Goal: Use online tool/utility: Utilize a website feature to perform a specific function

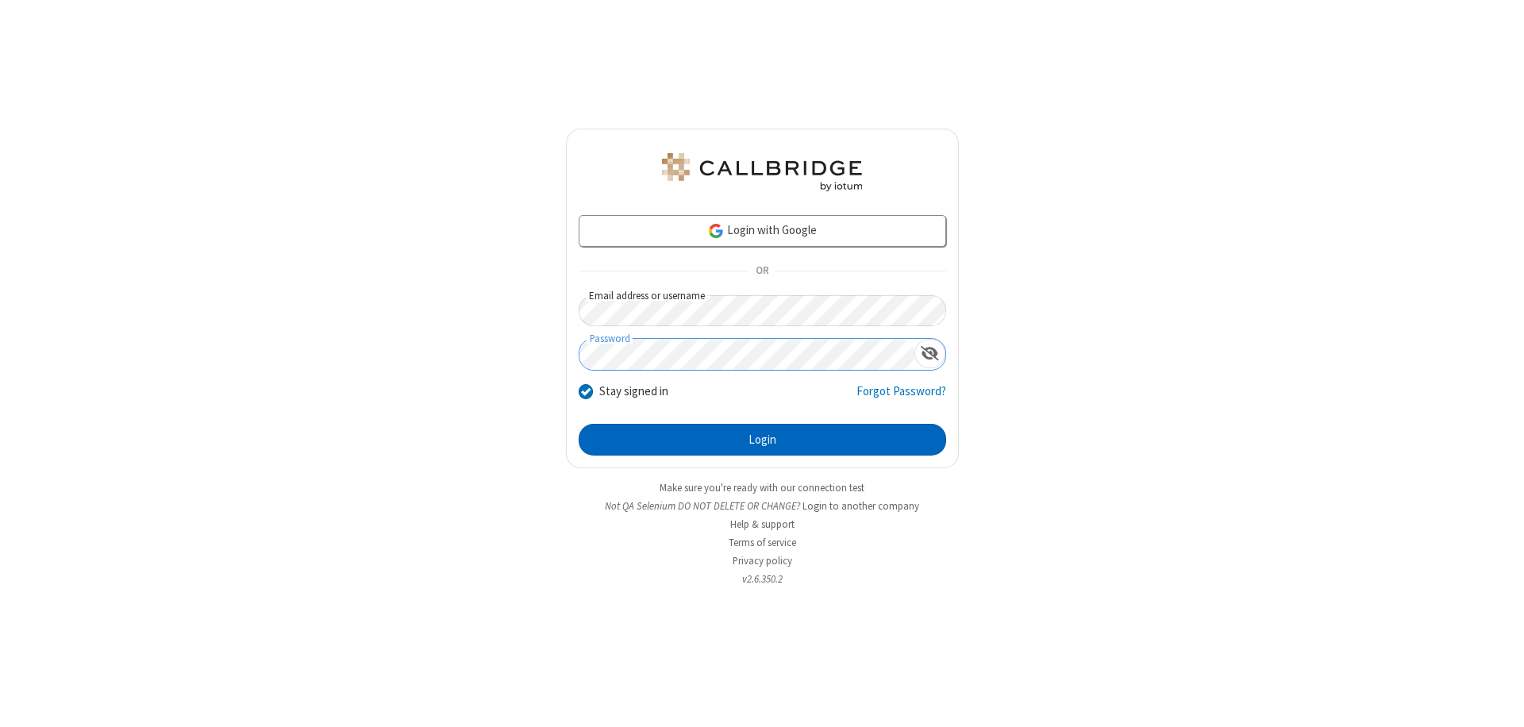
click at [762, 440] on button "Login" at bounding box center [762, 440] width 367 height 32
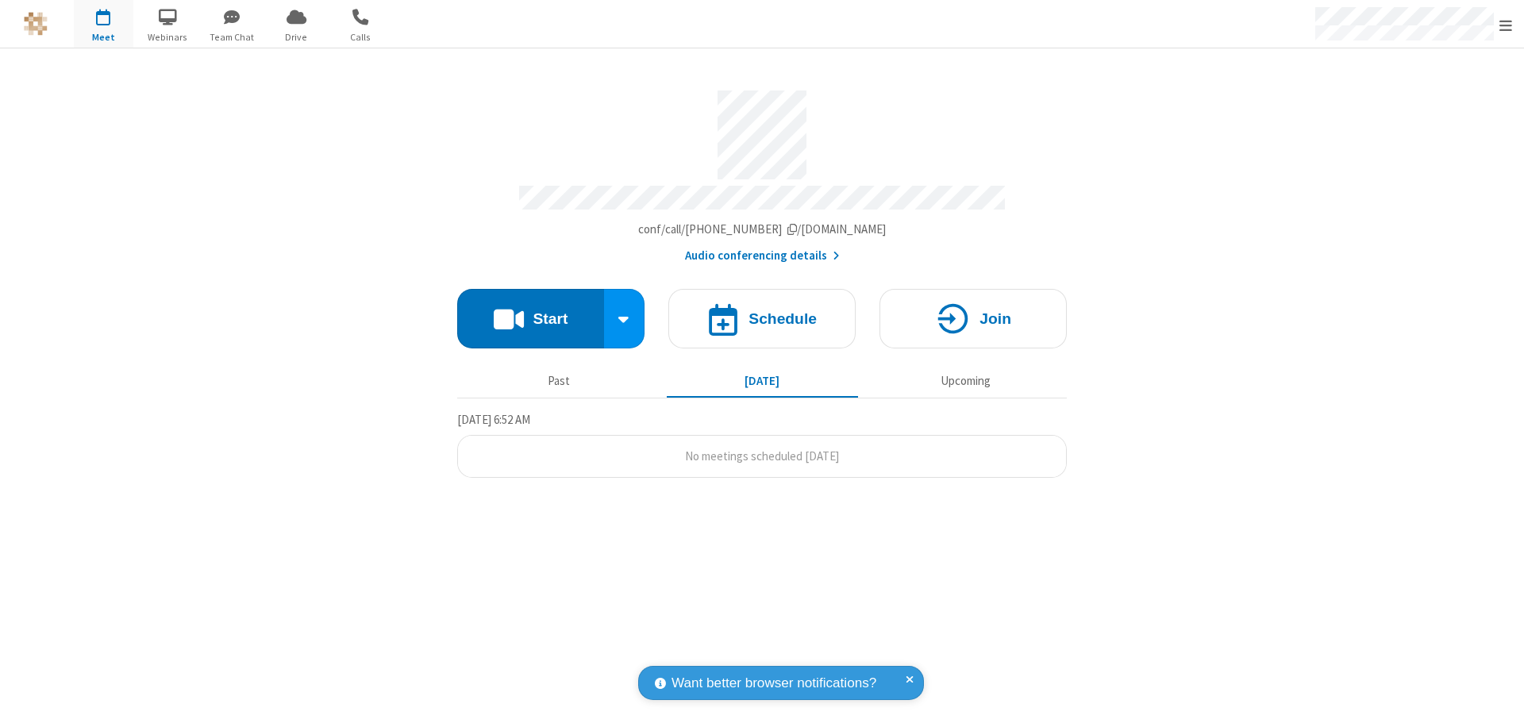
click at [530, 311] on button "Start" at bounding box center [530, 319] width 147 height 60
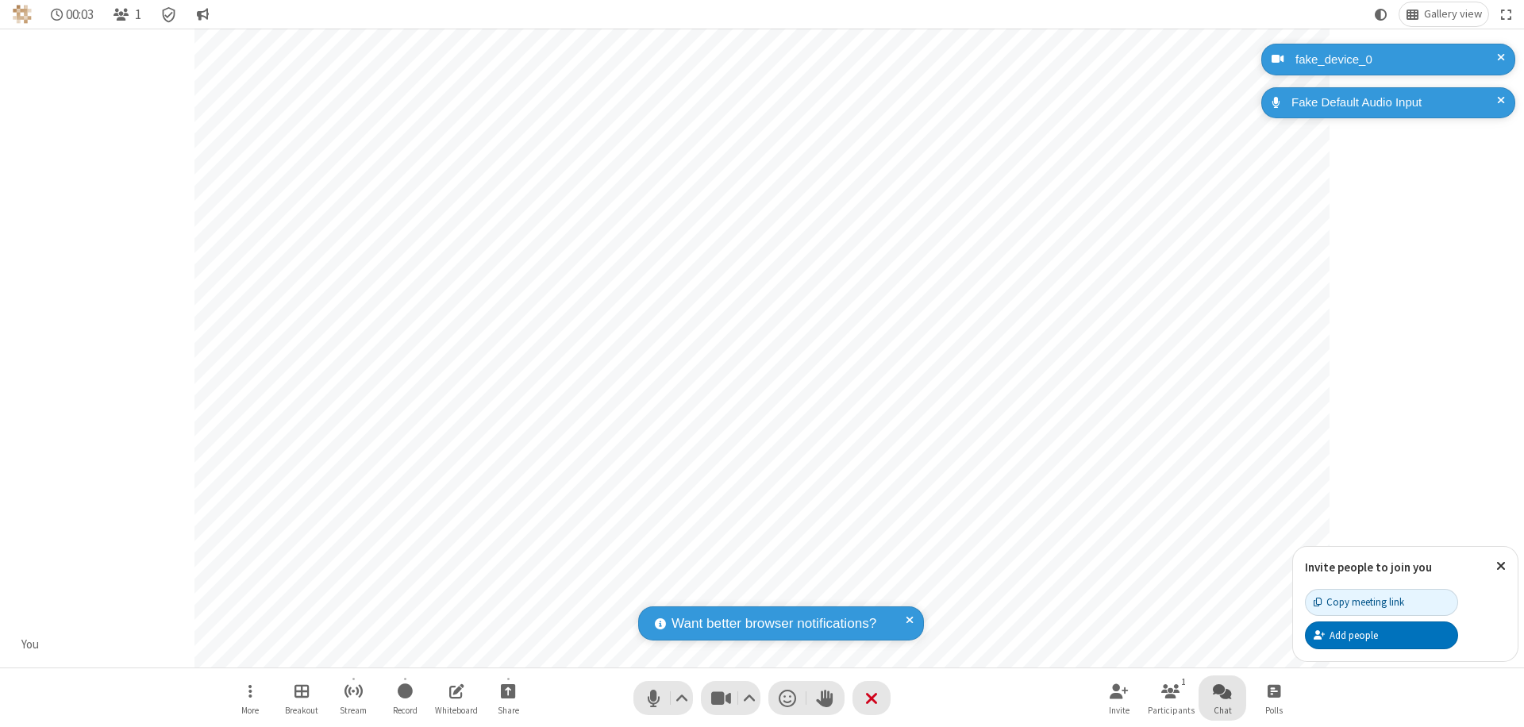
click at [1222, 690] on span "Open chat" at bounding box center [1222, 691] width 19 height 20
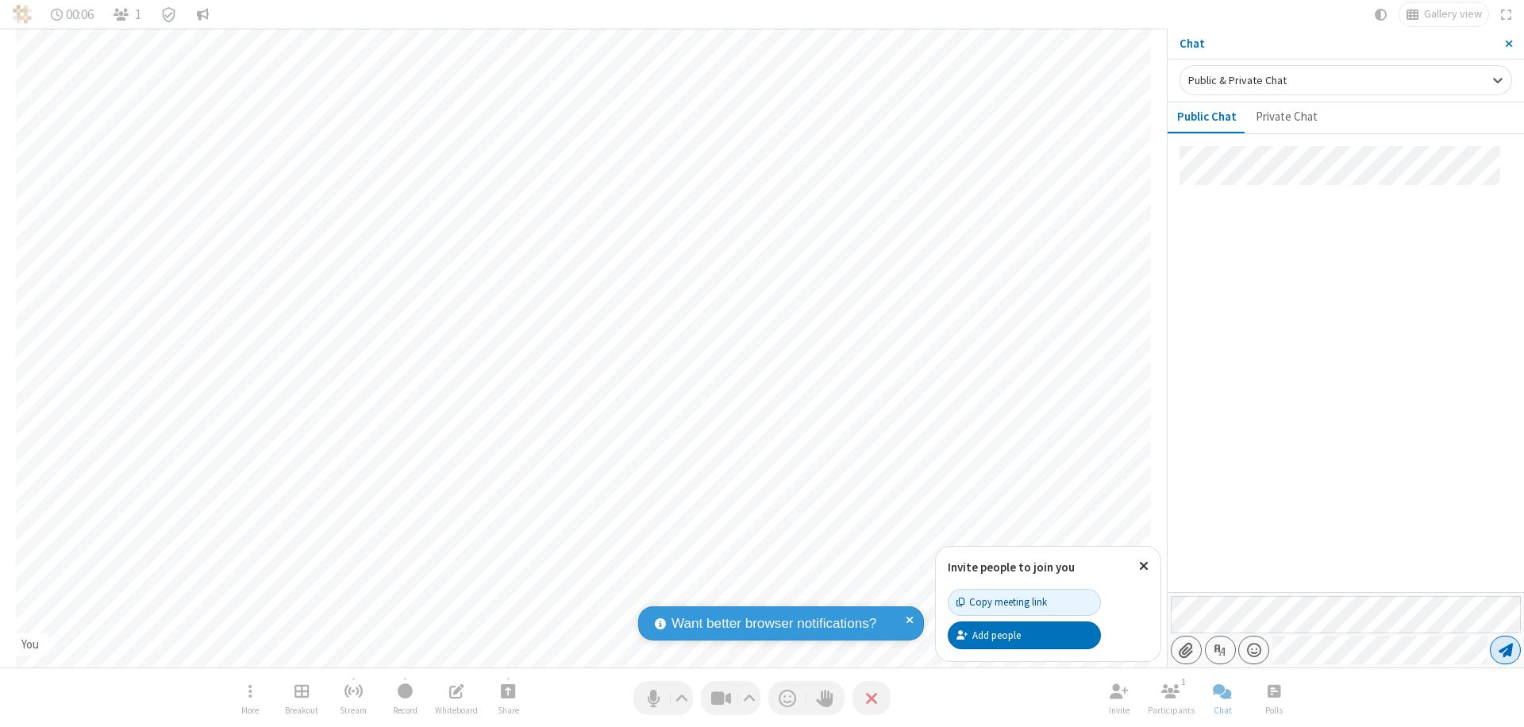
click at [1505, 650] on span "Send message" at bounding box center [1505, 650] width 14 height 16
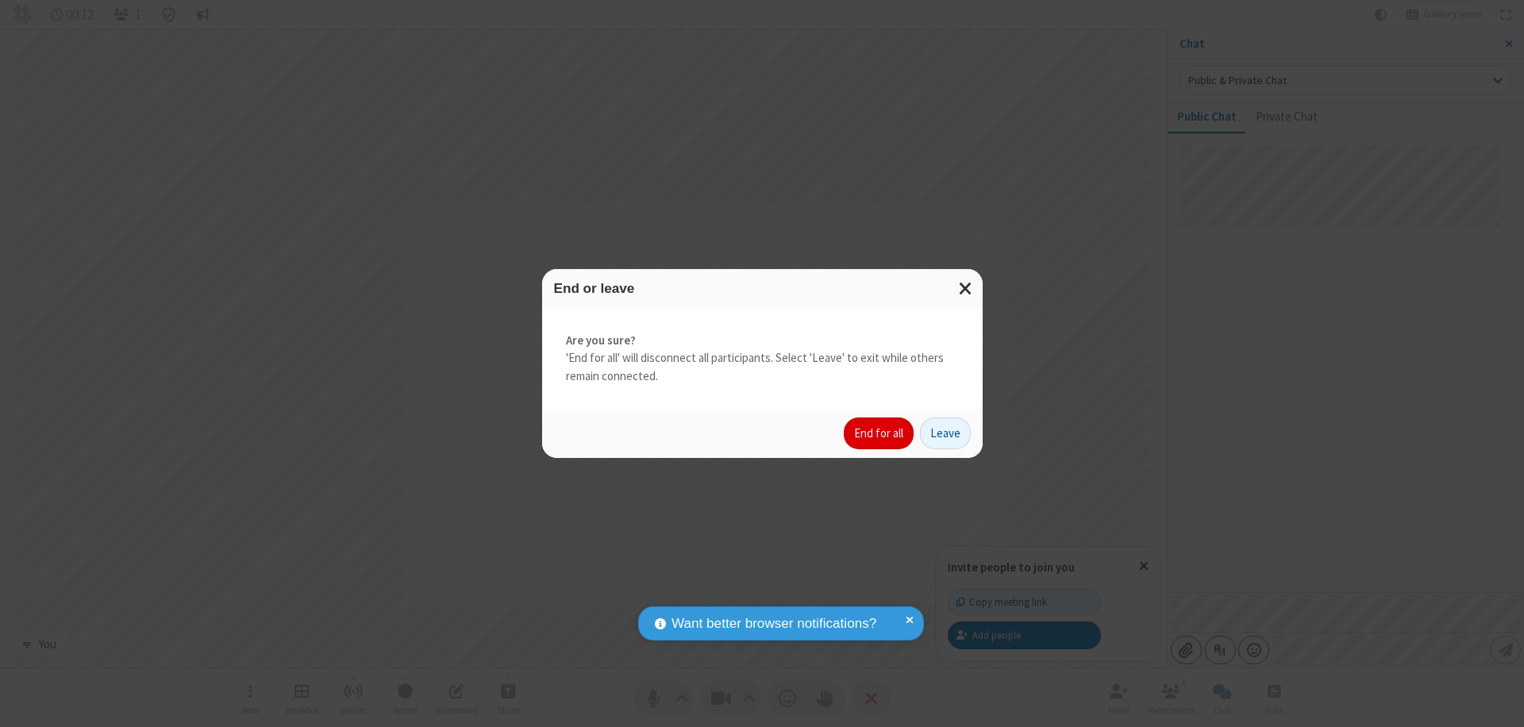
click at [879, 433] on button "End for all" at bounding box center [879, 433] width 70 height 32
